Goal: Task Accomplishment & Management: Use online tool/utility

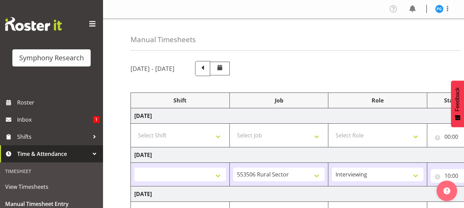
select select
select select "10587"
select select "47"
select select "48116"
select select "10732"
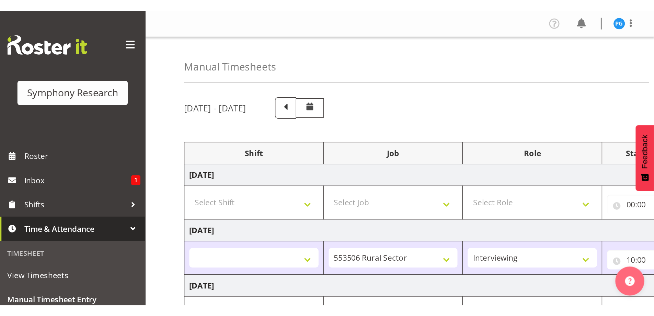
scroll to position [69, 0]
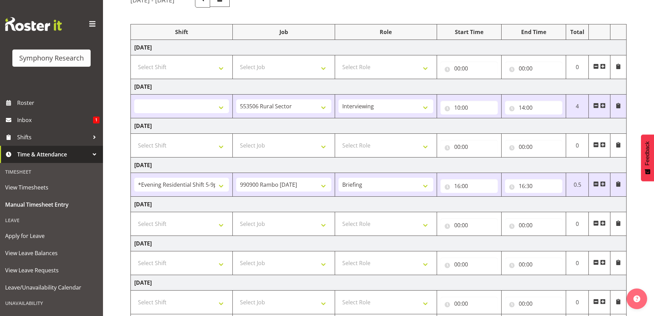
click at [464, 183] on span at bounding box center [602, 183] width 5 height 5
select select
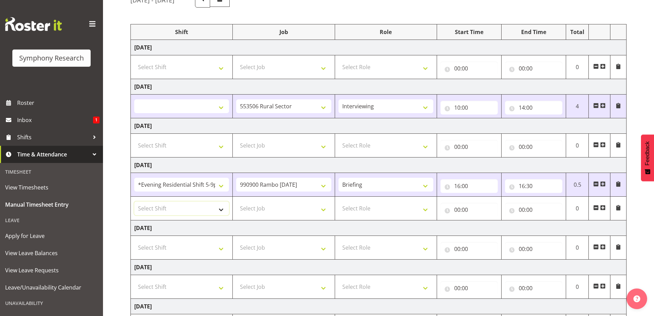
click at [218, 207] on select "Select Shift !!Weekend Residential (Roster IT Shift Label) *Business 9/10am ~ 4…" at bounding box center [181, 208] width 95 height 14
select select "48116"
click at [134, 201] on select "Select Shift !!Weekend Residential (Roster IT Shift Label) *Business 9/10am ~ 4…" at bounding box center [181, 208] width 95 height 14
select select
click at [325, 208] on select "Select Job 550060 IF Admin 553492 World Poll Aus Wave 2 Main 2025 553493 World …" at bounding box center [283, 208] width 95 height 14
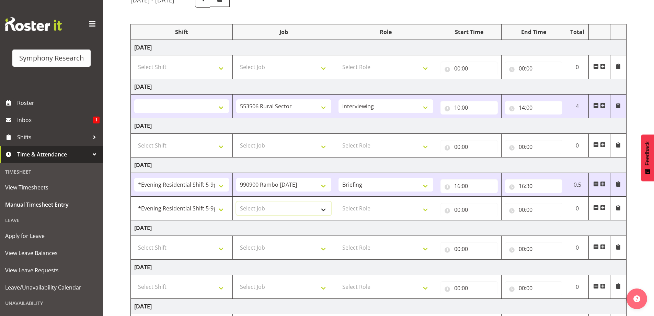
select select "10575"
click at [236, 201] on select "Select Job 550060 IF Admin 553492 World Poll Aus Wave 2 Main 2025 553493 World …" at bounding box center [283, 208] width 95 height 14
select select
click at [430, 208] on select "Select Role Briefing Interviewing" at bounding box center [386, 208] width 95 height 14
select select "47"
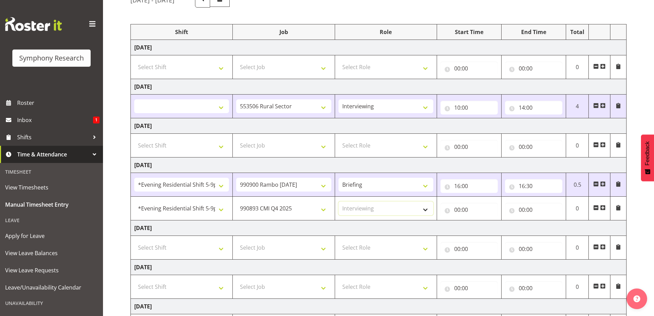
click at [339, 201] on select "Select Role Briefing Interviewing" at bounding box center [386, 208] width 95 height 14
select select
click at [462, 208] on input "00:00" at bounding box center [469, 210] width 57 height 14
click at [464, 208] on select "00 01 02 03 04 05 06 07 08 09 10 11 12 13 14 15 16 17 18 19 20 21 22 23" at bounding box center [487, 228] width 15 height 14
select select "17"
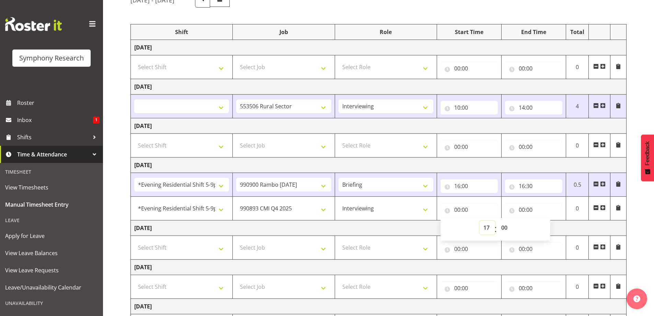
click at [464, 208] on select "00 01 02 03 04 05 06 07 08 09 10 11 12 13 14 15 16 17 18 19 20 21 22 23" at bounding box center [487, 228] width 15 height 14
select select
type input "17:00"
click at [464, 208] on input "00:00" at bounding box center [533, 210] width 57 height 14
click at [464, 208] on select "00 01 02 03 04 05 06 07 08 09 10 11 12 13 14 15 16 17 18 19 20 21 22 23" at bounding box center [551, 228] width 15 height 14
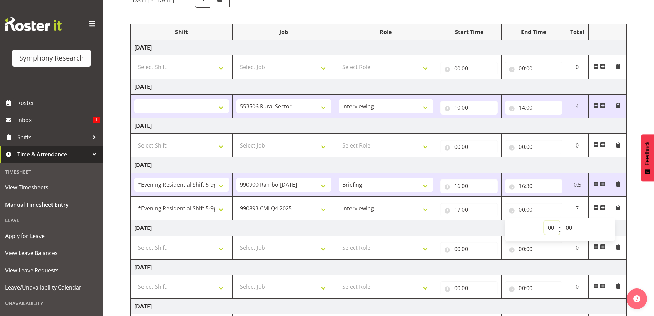
select select "21"
click at [464, 208] on select "00 01 02 03 04 05 06 07 08 09 10 11 12 13 14 15 16 17 18 19 20 21 22 23" at bounding box center [551, 228] width 15 height 14
select select
type input "21:00"
click at [464, 166] on td "[DATE]" at bounding box center [379, 164] width 496 height 15
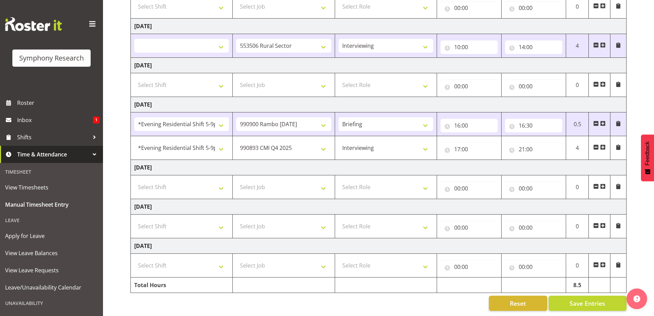
scroll to position [134, 0]
click at [464, 208] on span "Save Entries" at bounding box center [588, 302] width 36 height 9
select select
